Goal: Task Accomplishment & Management: Use online tool/utility

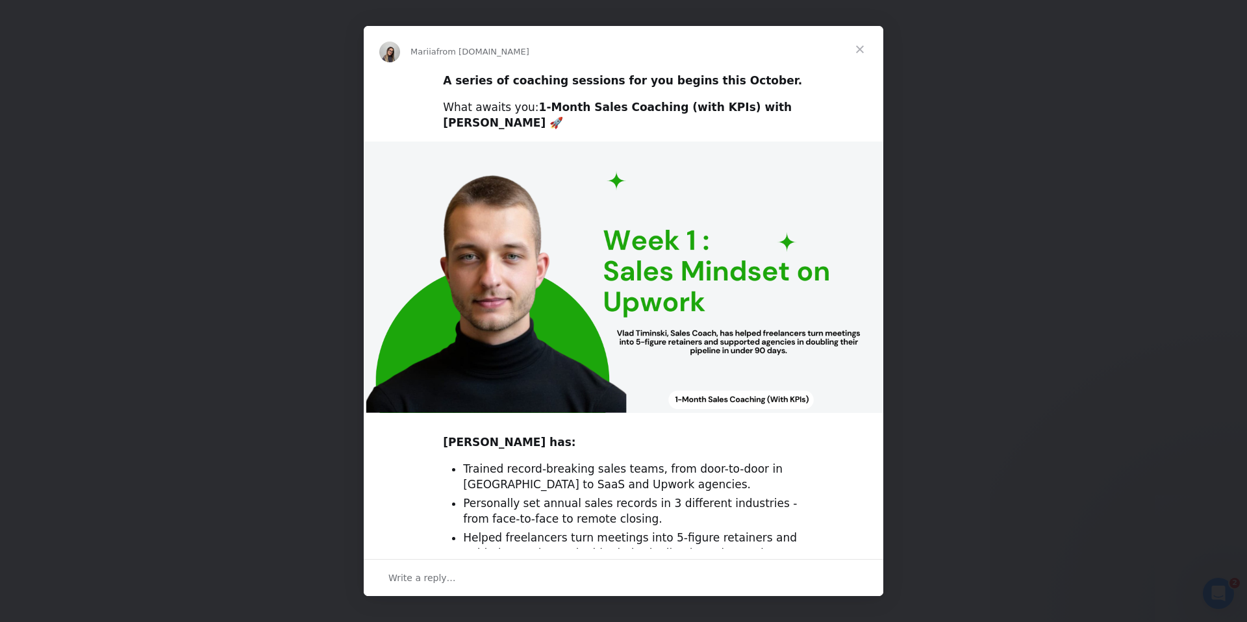
click at [859, 49] on span "Close" at bounding box center [859, 49] width 47 height 47
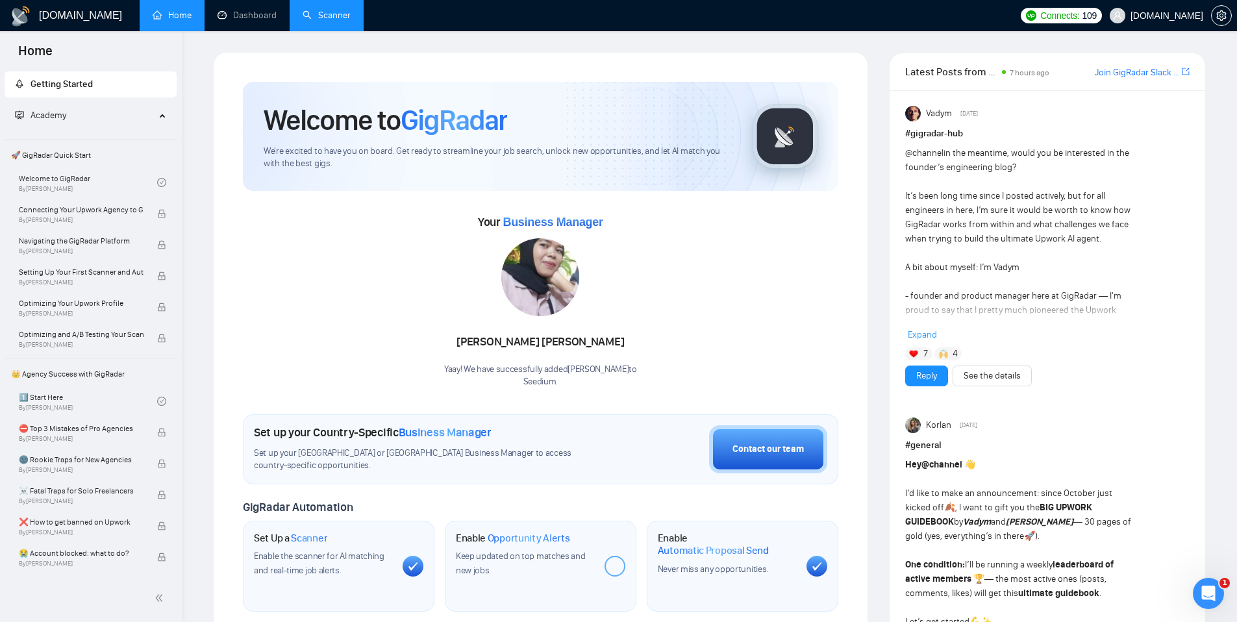
click at [330, 19] on link "Scanner" at bounding box center [327, 15] width 48 height 11
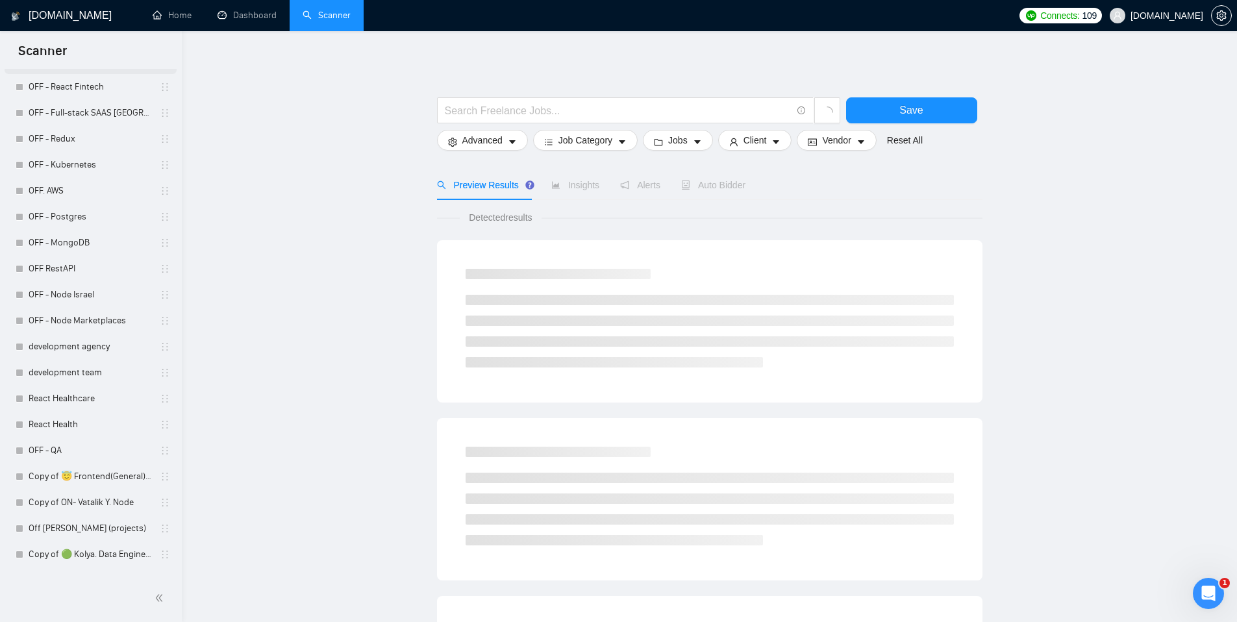
scroll to position [2598, 0]
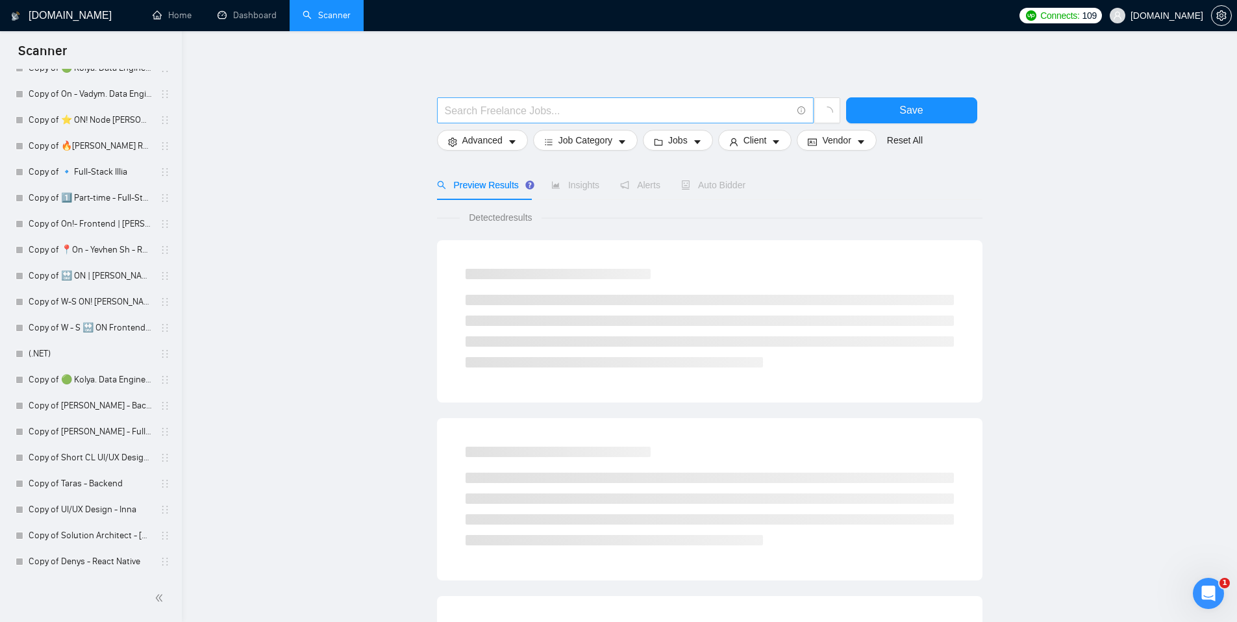
click at [481, 112] on input "text" at bounding box center [618, 111] width 347 height 16
paste input "Pitch deck for cloudworkz"
click at [460, 109] on input "" Pitch deck for cloudworkz"" at bounding box center [618, 111] width 347 height 16
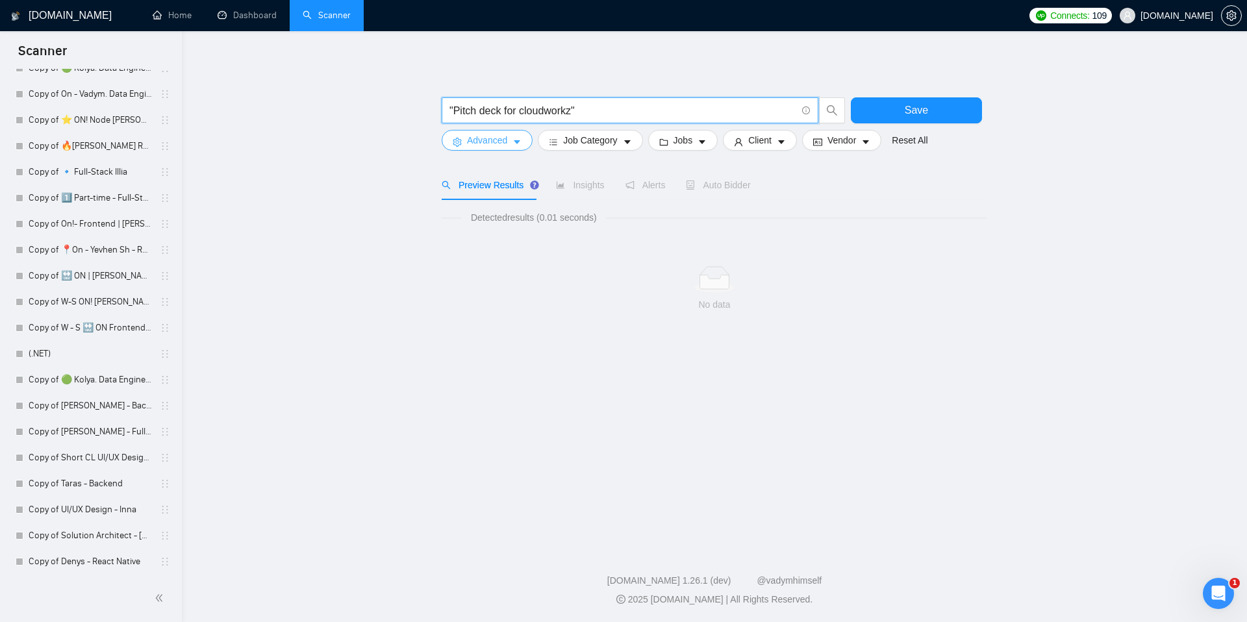
type input ""Pitch deck for cloudworkz""
click at [507, 140] on span "Advanced" at bounding box center [487, 140] width 40 height 14
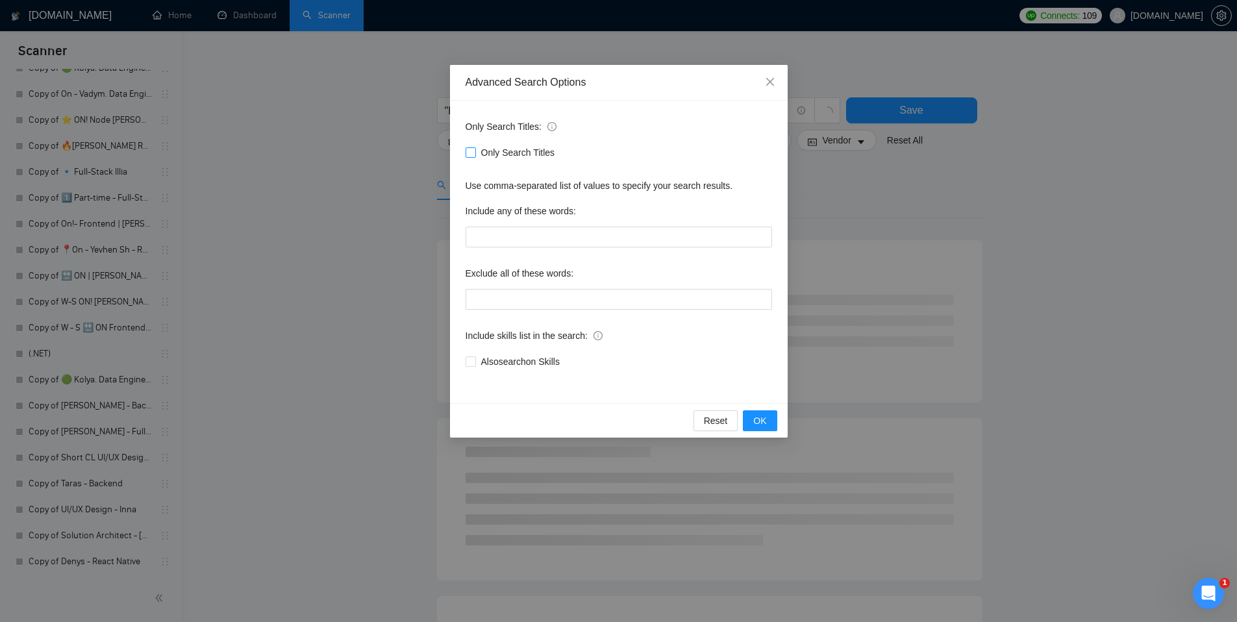
click at [493, 152] on span "Only Search Titles" at bounding box center [518, 152] width 84 height 14
click at [475, 152] on input "Only Search Titles" at bounding box center [470, 151] width 9 height 9
checkbox input "true"
click at [770, 410] on button "OK" at bounding box center [760, 420] width 34 height 21
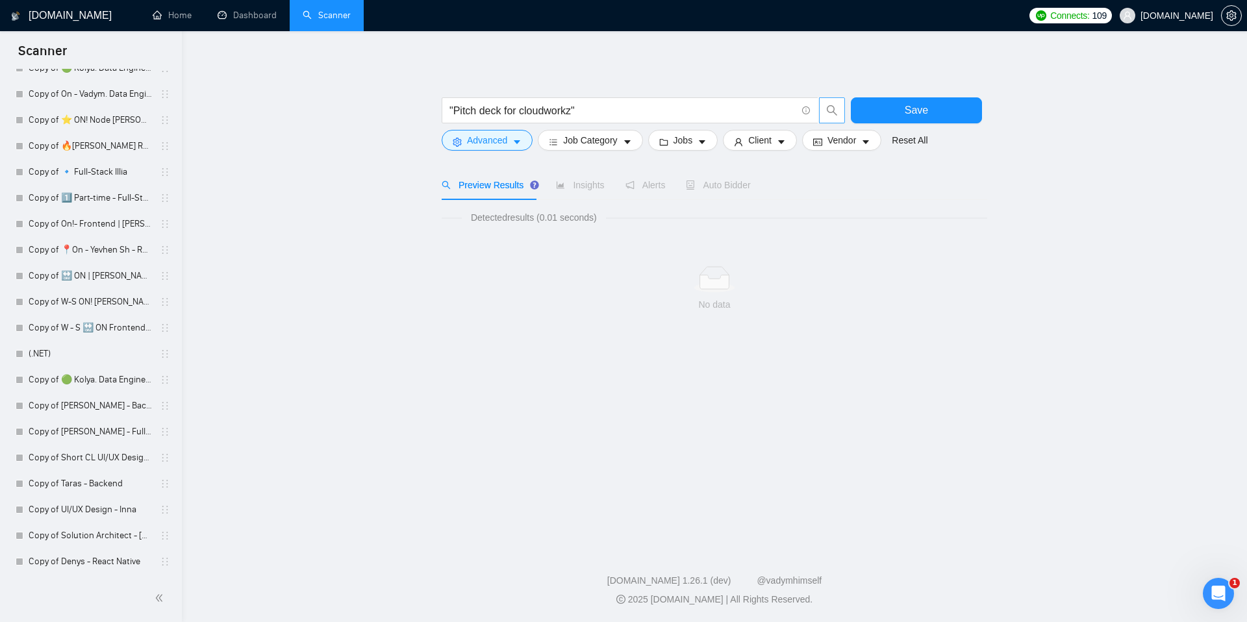
click at [831, 111] on icon "search" at bounding box center [832, 111] width 12 height 12
drag, startPoint x: 453, startPoint y: 109, endPoint x: 574, endPoint y: 108, distance: 120.8
click at [574, 108] on input ""Pitch deck for cloudworkz"" at bounding box center [622, 111] width 347 height 16
paste input "text"
click at [464, 113] on input "" Pitch deck for cloudworkz"" at bounding box center [622, 111] width 347 height 16
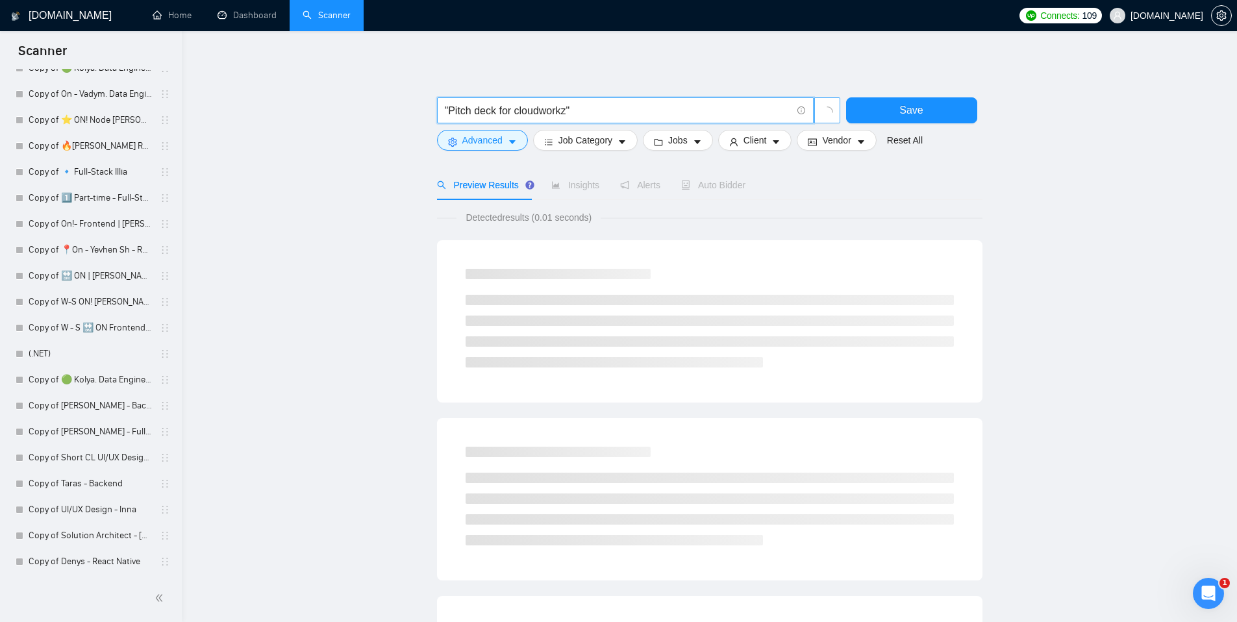
click at [833, 114] on button "button" at bounding box center [827, 110] width 26 height 26
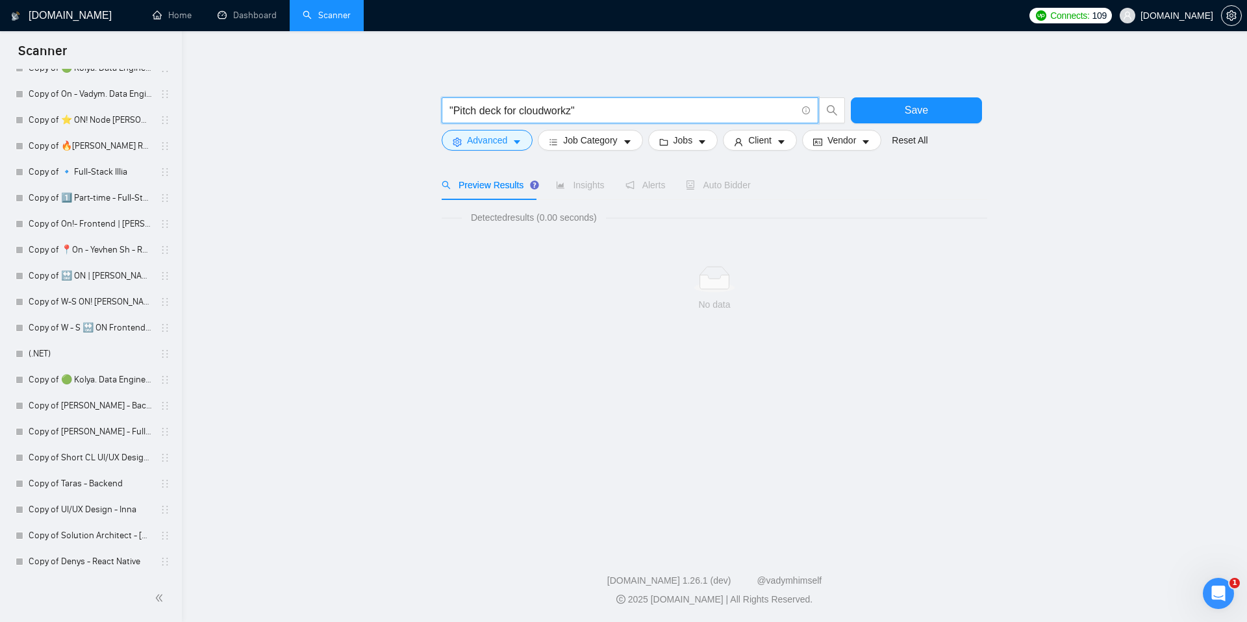
drag, startPoint x: 576, startPoint y: 110, endPoint x: 456, endPoint y: 116, distance: 120.3
click at [456, 116] on input ""Pitch deck for cloudworkz"" at bounding box center [622, 111] width 347 height 16
paste input "FreeLance Online Programming Tutors"
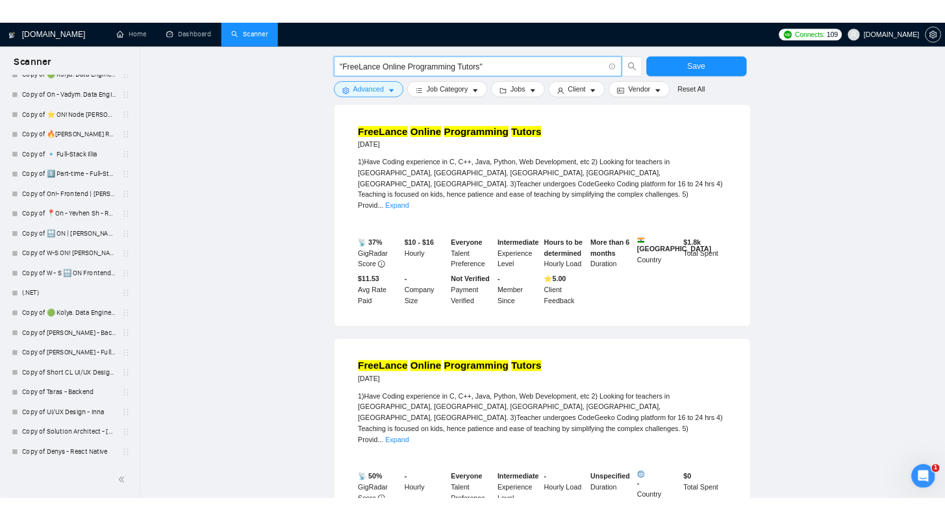
scroll to position [140, 0]
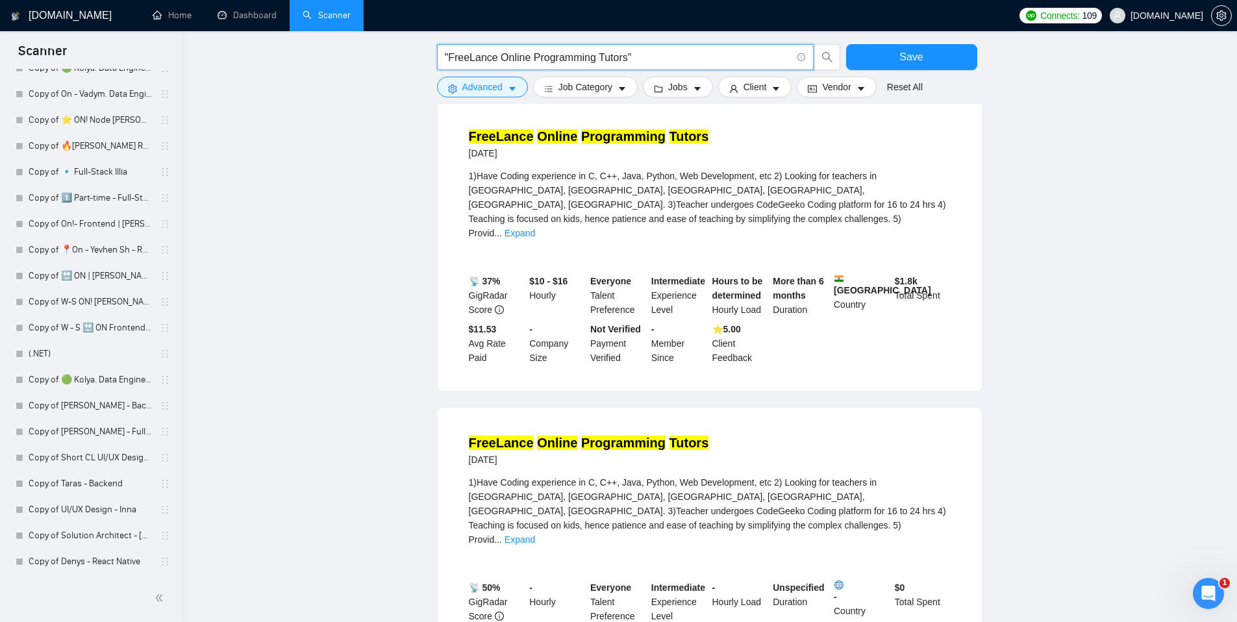
type input ""FreeLance Online Programming Tutors""
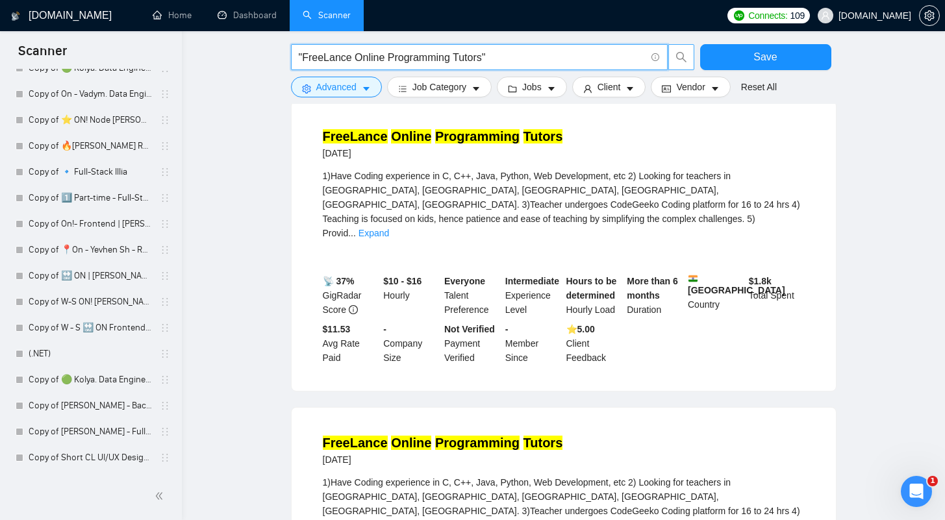
click at [684, 57] on icon "search" at bounding box center [681, 57] width 12 height 12
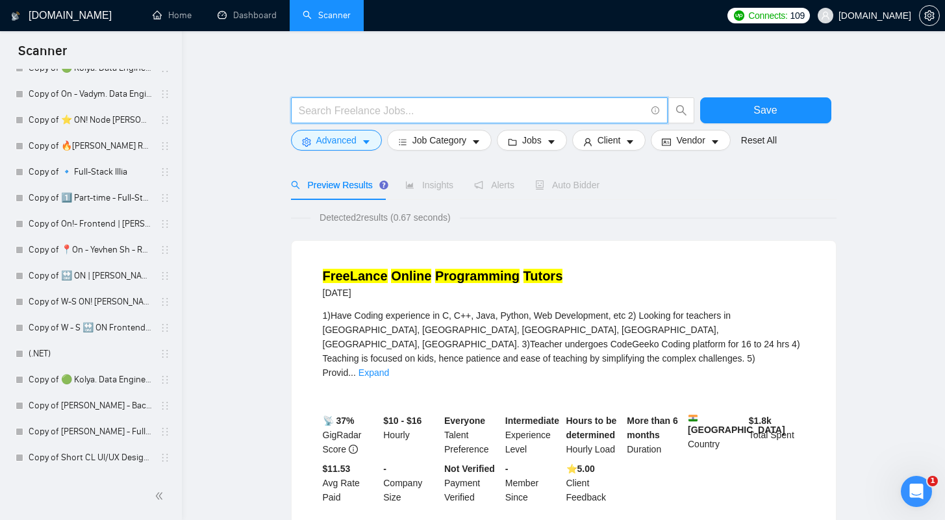
paste input ""FreeLance Online Programming Tutors""
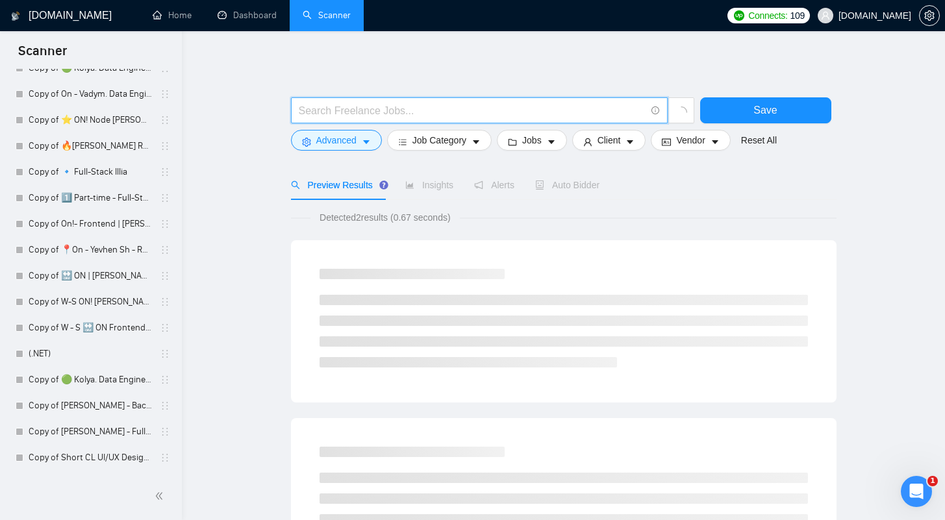
type input ""FreeLance Online Programming Tutors""
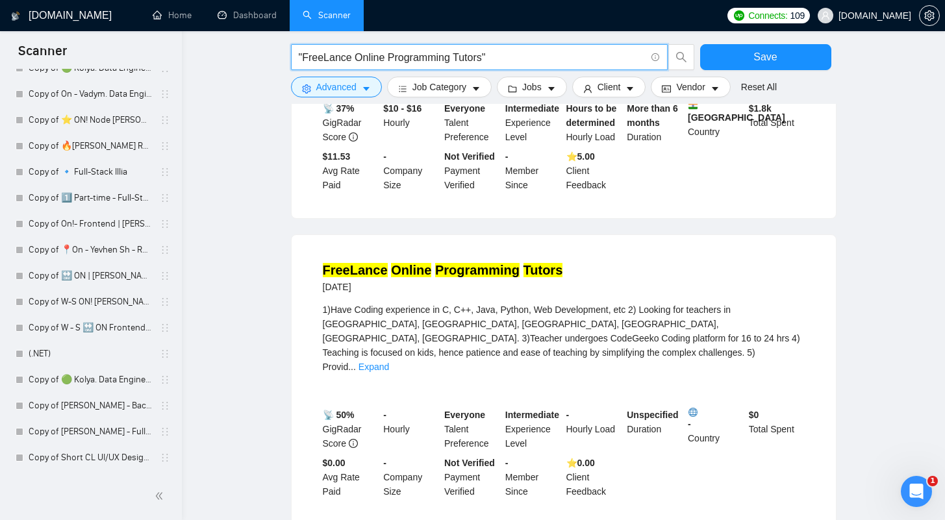
scroll to position [366, 0]
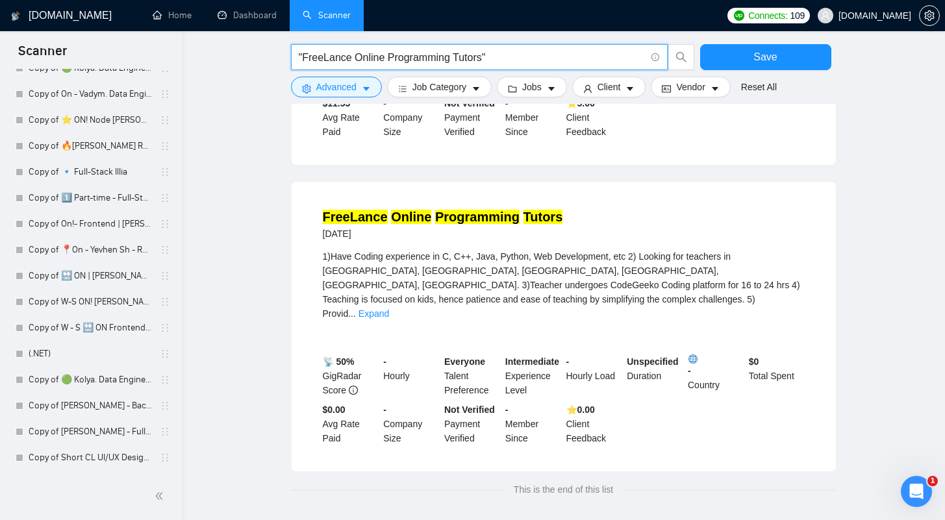
click at [255, 194] on main ""FreeLance Online Programming Tutors" Save Advanced Job Category Jobs Client Ve…" at bounding box center [564, 96] width 722 height 821
drag, startPoint x: 501, startPoint y: 55, endPoint x: 292, endPoint y: 55, distance: 209.1
click at [292, 55] on span ""FreeLance Online Programming Tutors"" at bounding box center [479, 57] width 377 height 26
paste input "Looking for a [DEMOGRAPHIC_DATA] UGC content creator"
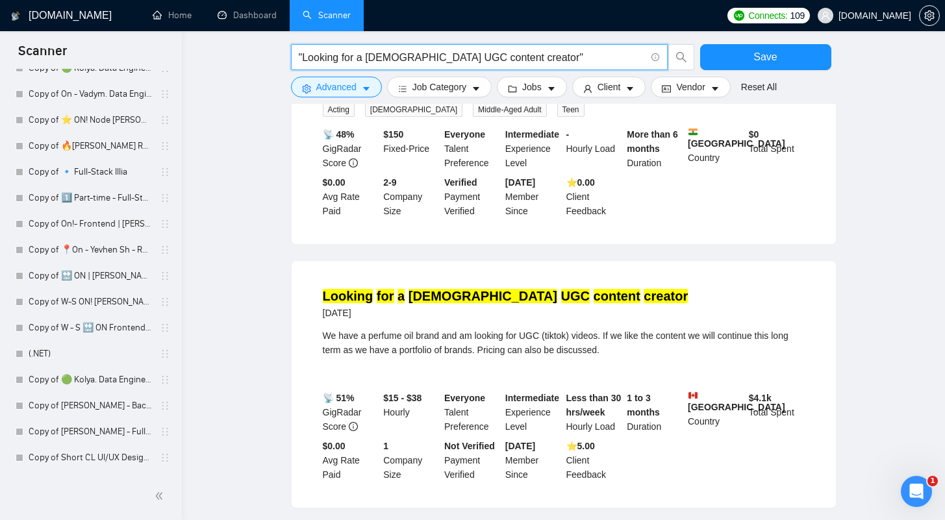
scroll to position [617, 0]
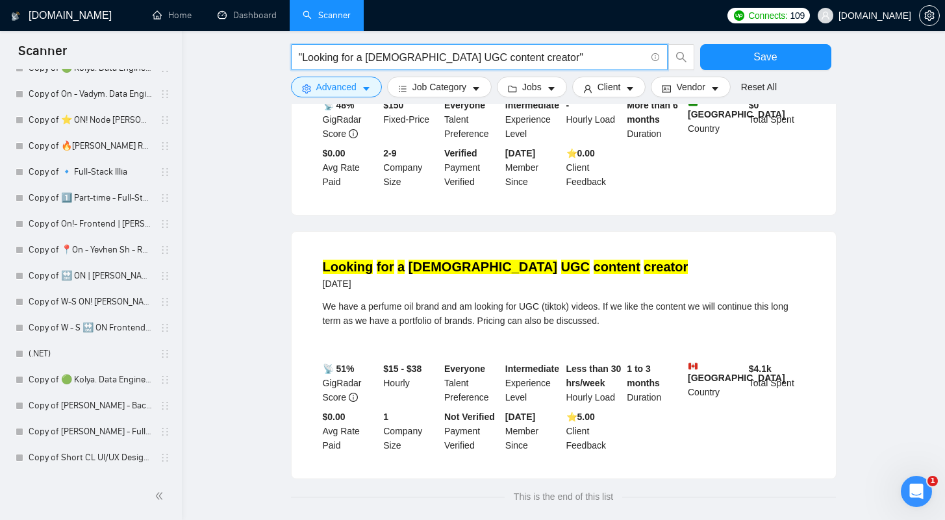
drag, startPoint x: 501, startPoint y: 57, endPoint x: 301, endPoint y: 58, distance: 200.7
click at [301, 58] on input ""Looking for a [DEMOGRAPHIC_DATA] UGC content creator"" at bounding box center [472, 57] width 347 height 16
paste input "Google Ads / Website Security Specialist"
type input ""Google Ads / Website Security Specialist""
click at [774, 51] on span "Save" at bounding box center [764, 57] width 23 height 16
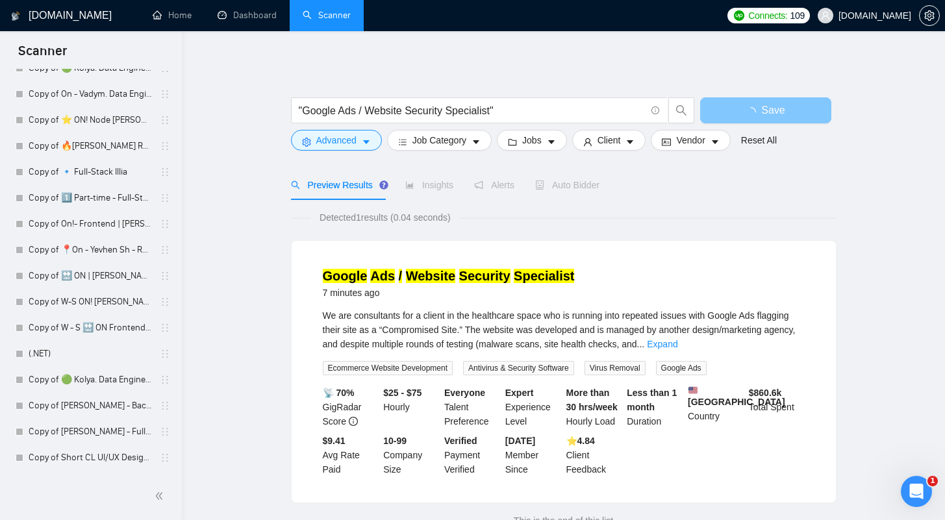
scroll to position [5, 0]
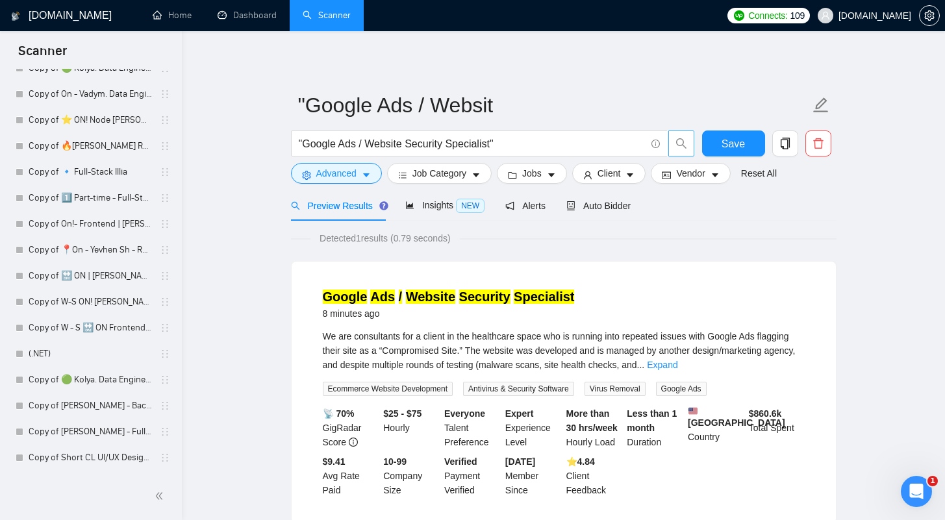
click at [685, 144] on icon "search" at bounding box center [681, 144] width 12 height 12
click at [493, 145] on input ""Google Ads / Website Security Specialist"" at bounding box center [472, 144] width 347 height 16
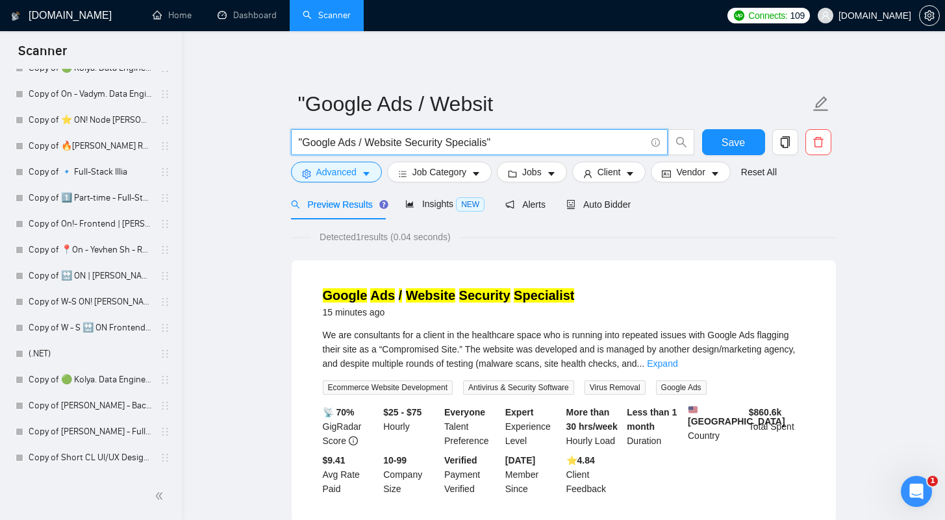
type input ""Google Ads / Website Security Specialist""
